Goal: Information Seeking & Learning: Find specific fact

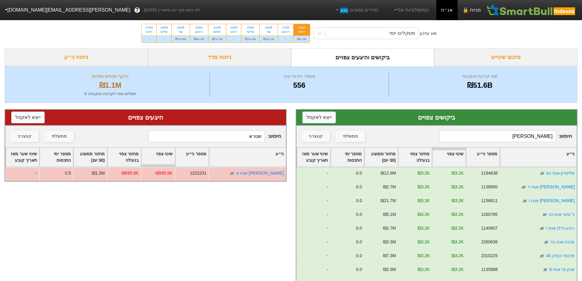
click at [480, 12] on link "מניות 🔒" at bounding box center [472, 10] width 28 height 20
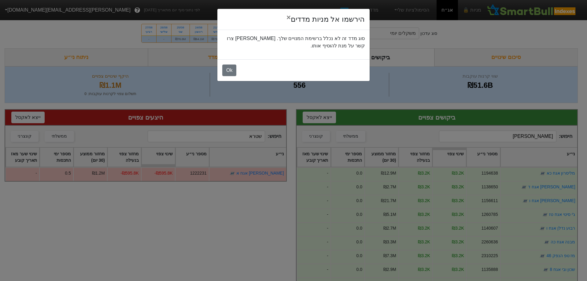
click at [232, 77] on div "Ok" at bounding box center [293, 70] width 152 height 22
click at [232, 70] on button "Ok" at bounding box center [229, 71] width 14 height 12
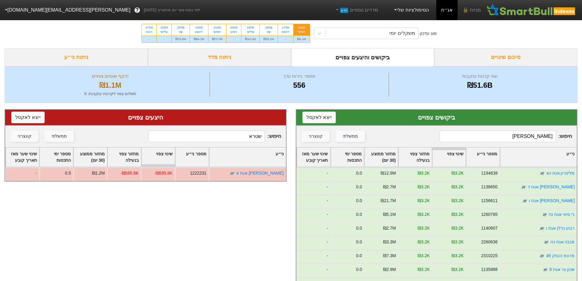
click at [427, 9] on link "הסימולציות שלי" at bounding box center [411, 10] width 41 height 12
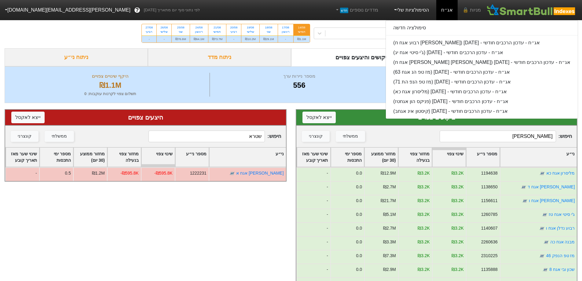
click at [427, 9] on link "הסימולציות שלי" at bounding box center [411, 10] width 41 height 12
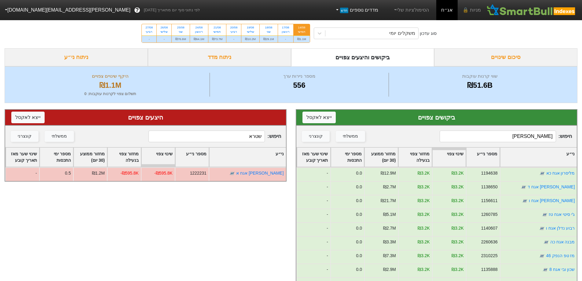
click at [358, 10] on link "מדדים נוספים חדש" at bounding box center [356, 10] width 49 height 12
click at [364, 42] on link "הצג מדדים נוספים" at bounding box center [355, 43] width 55 height 10
click at [381, 25] on div "סוג עדכון משקלים יומי 14/08 חמישי ₪1.1M 17/08 ראשון - 18/08 שני ₪29.1M 19/08 של…" at bounding box center [291, 33] width 582 height 30
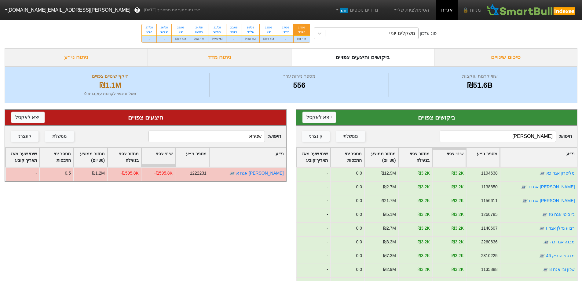
click at [385, 35] on div "משקלים יומי" at bounding box center [372, 33] width 93 height 11
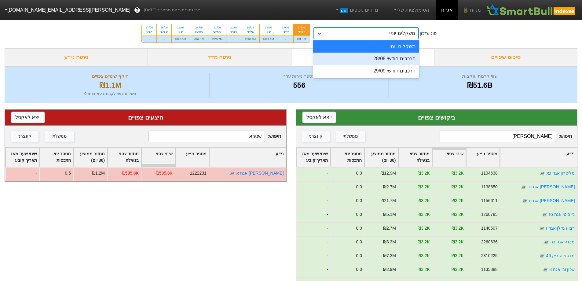
click at [388, 55] on div "הרכבים חודשי 28/08" at bounding box center [366, 59] width 106 height 12
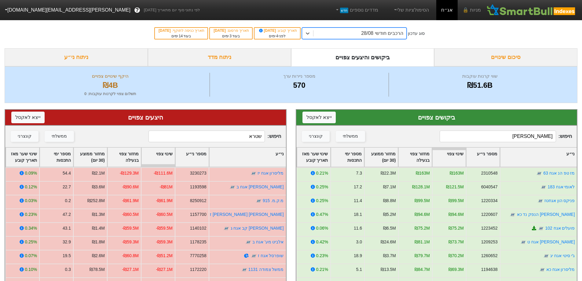
click at [482, 135] on input "[PERSON_NAME]" at bounding box center [498, 137] width 116 height 12
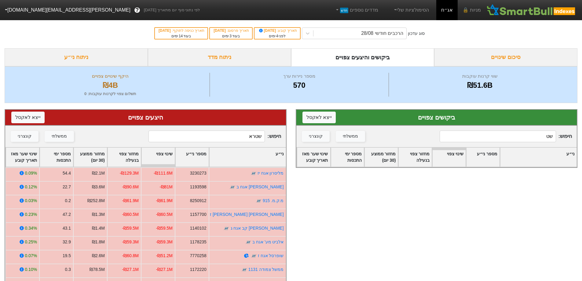
type input "ש"
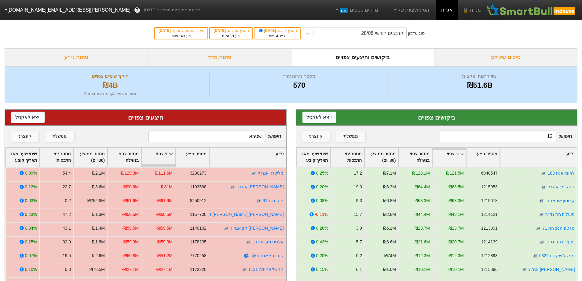
type input "1"
